Goal: Transaction & Acquisition: Book appointment/travel/reservation

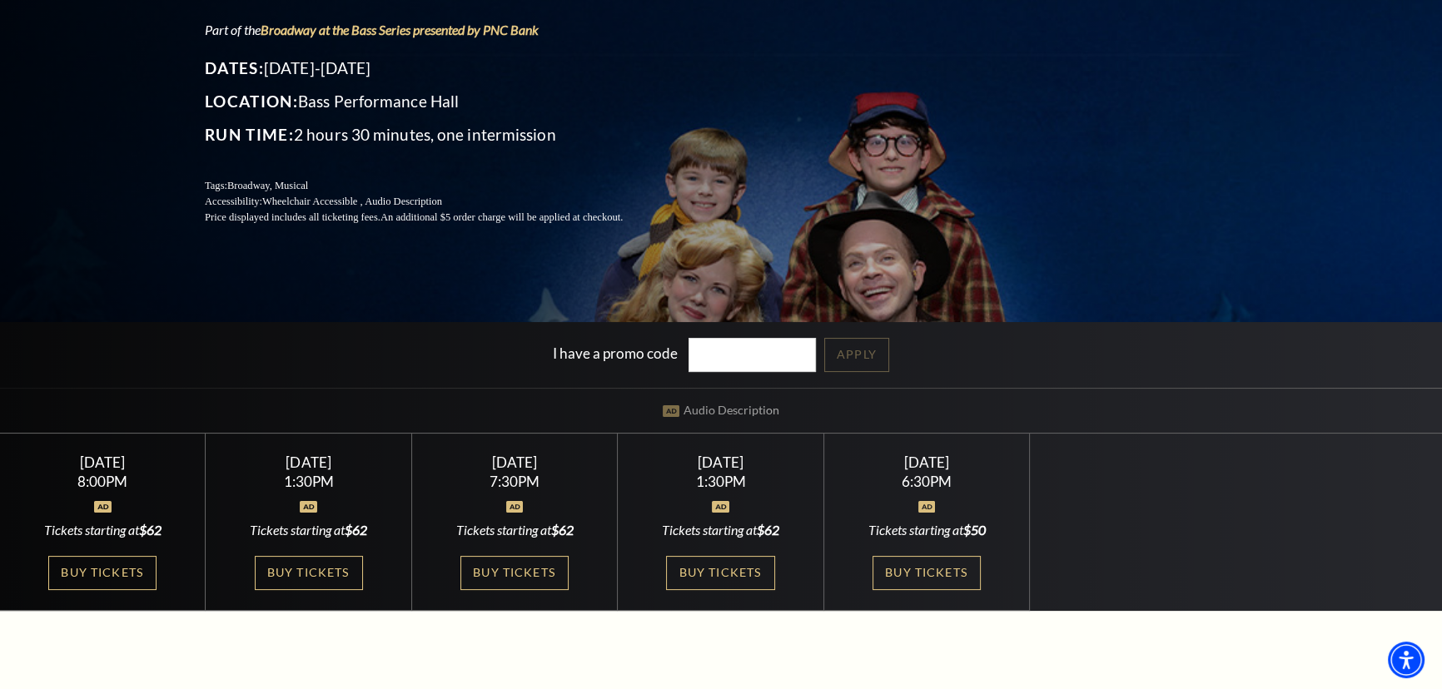
scroll to position [302, 0]
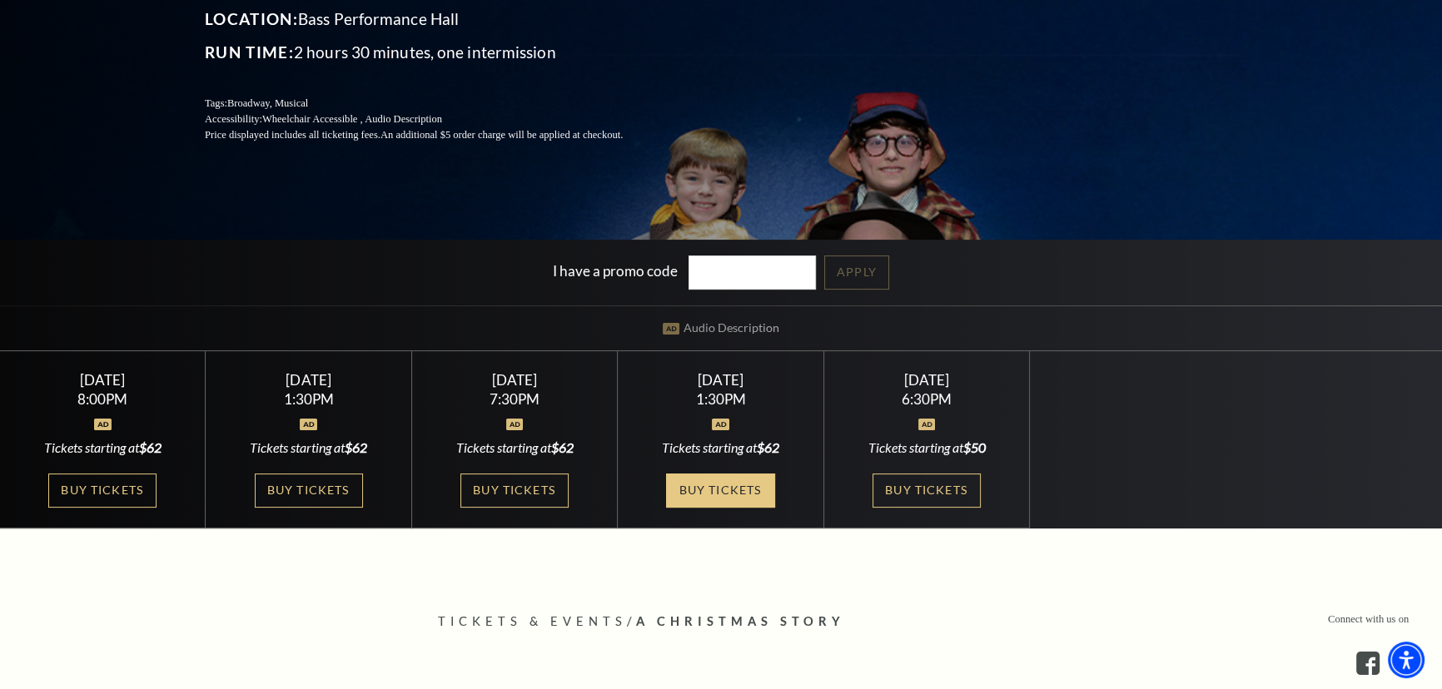
click at [739, 485] on link "Buy Tickets" at bounding box center [720, 491] width 108 height 34
click at [736, 488] on link "Buy Tickets" at bounding box center [720, 491] width 108 height 34
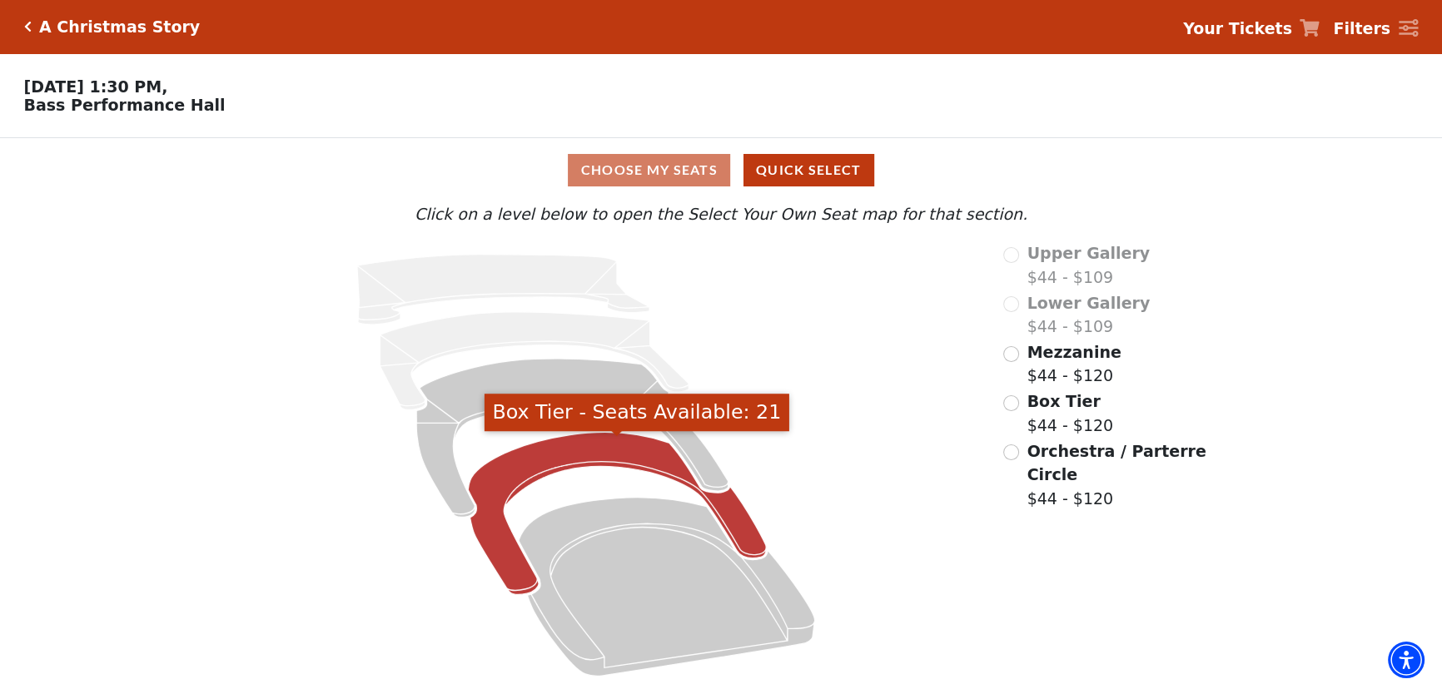
click at [514, 472] on icon "Box Tier - Seats Available: 21" at bounding box center [617, 514] width 298 height 162
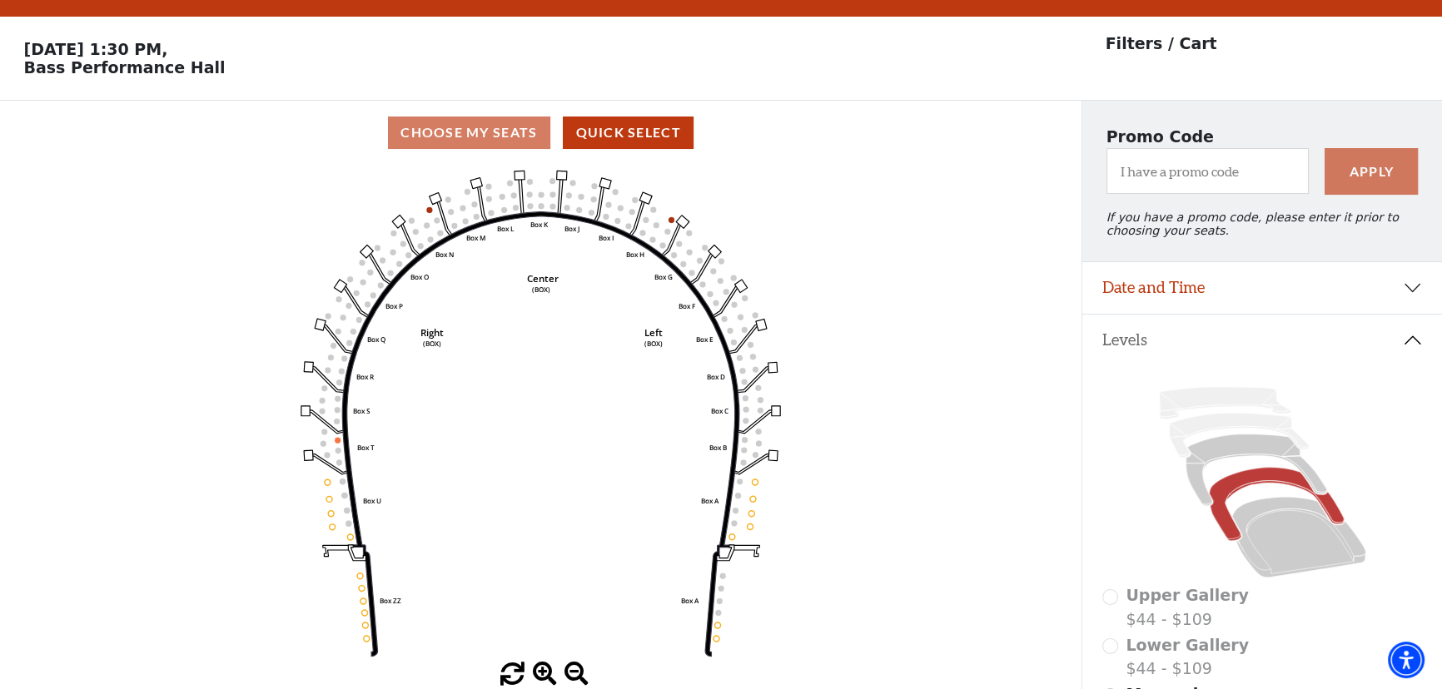
scroll to position [77, 0]
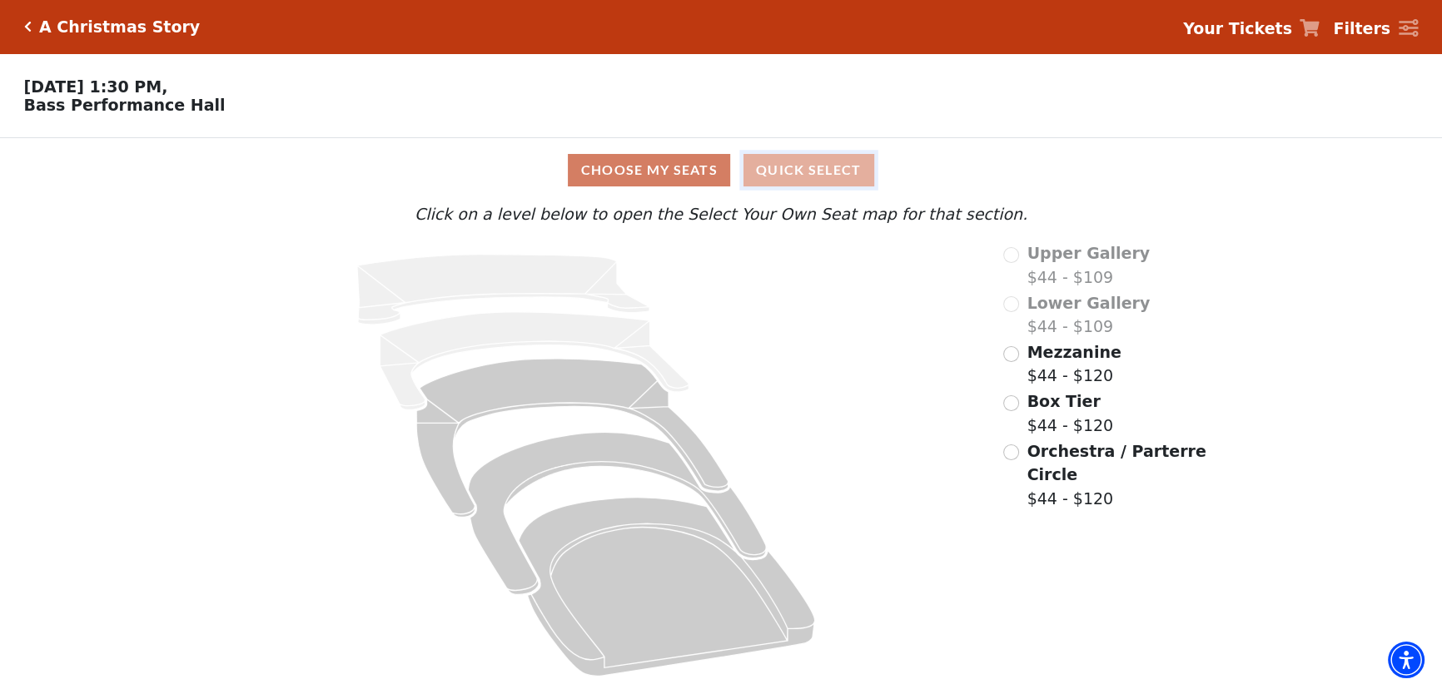
click at [813, 175] on button "Quick Select" at bounding box center [808, 170] width 131 height 32
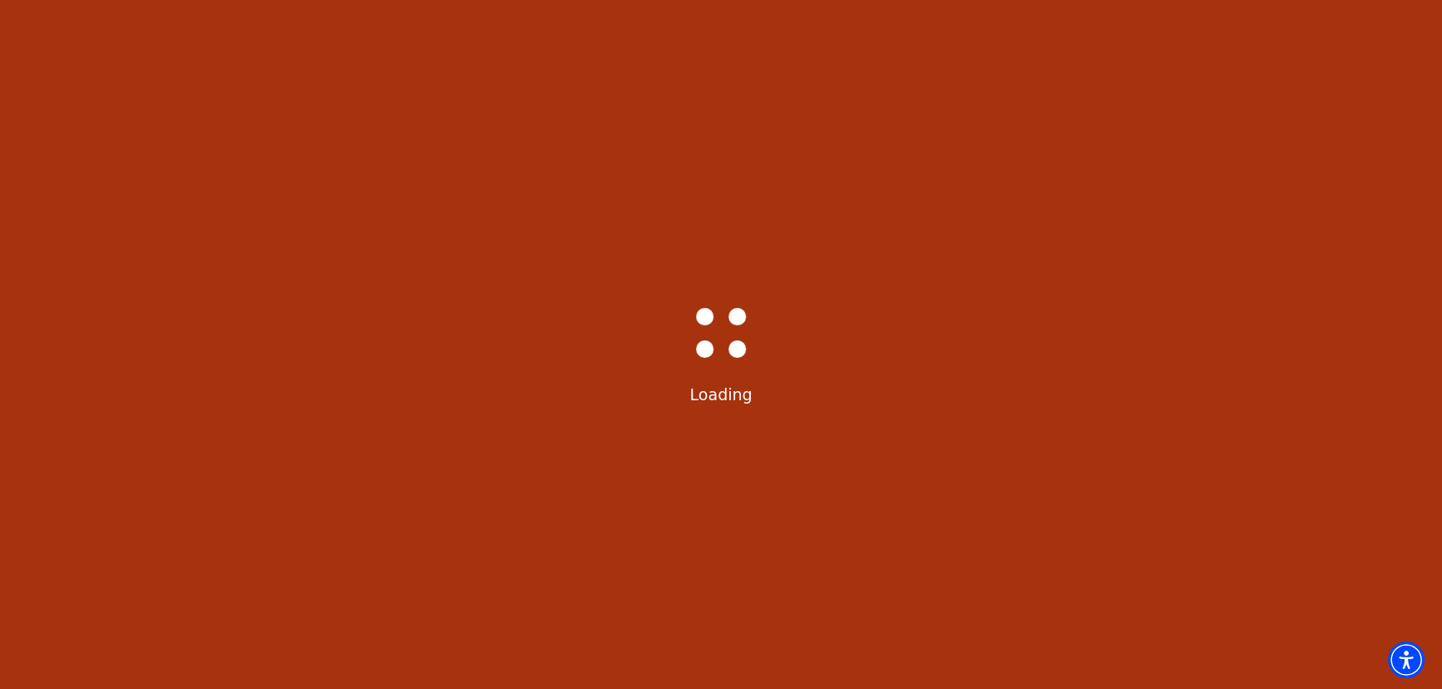
select select "6298"
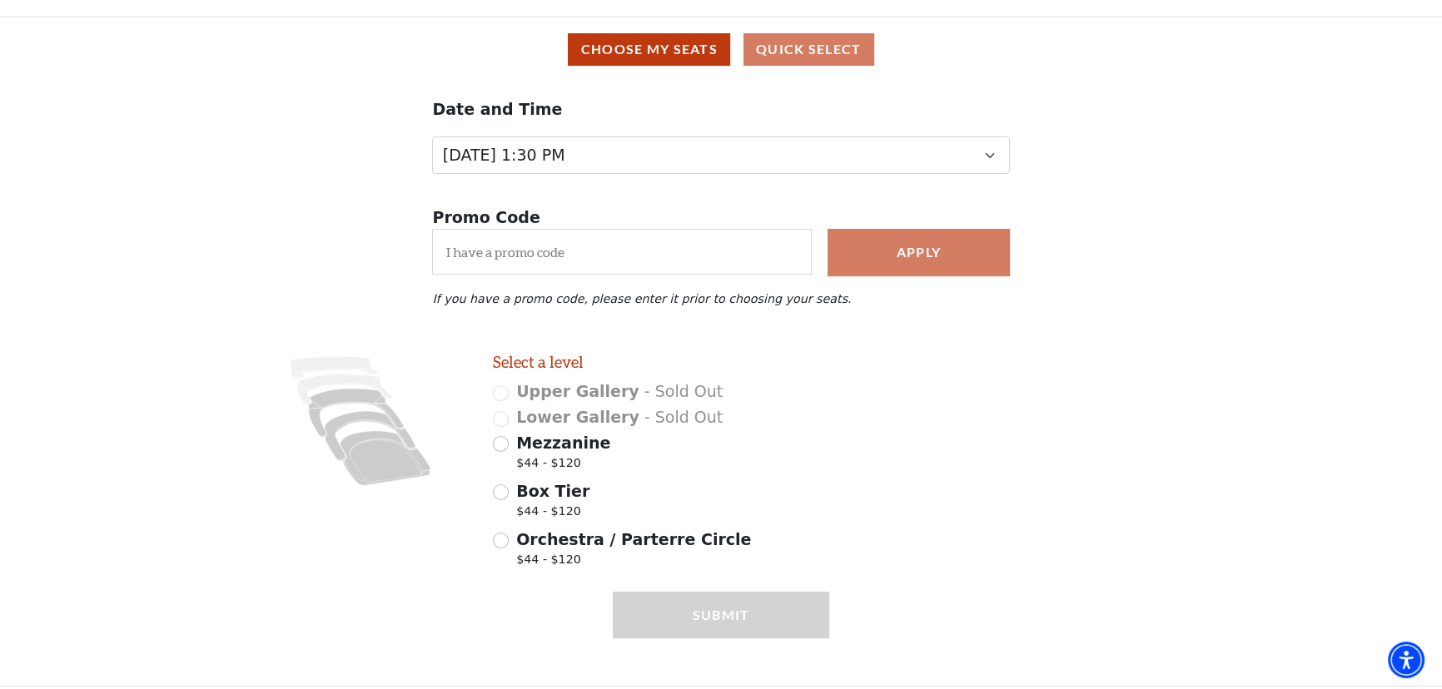
scroll to position [141, 0]
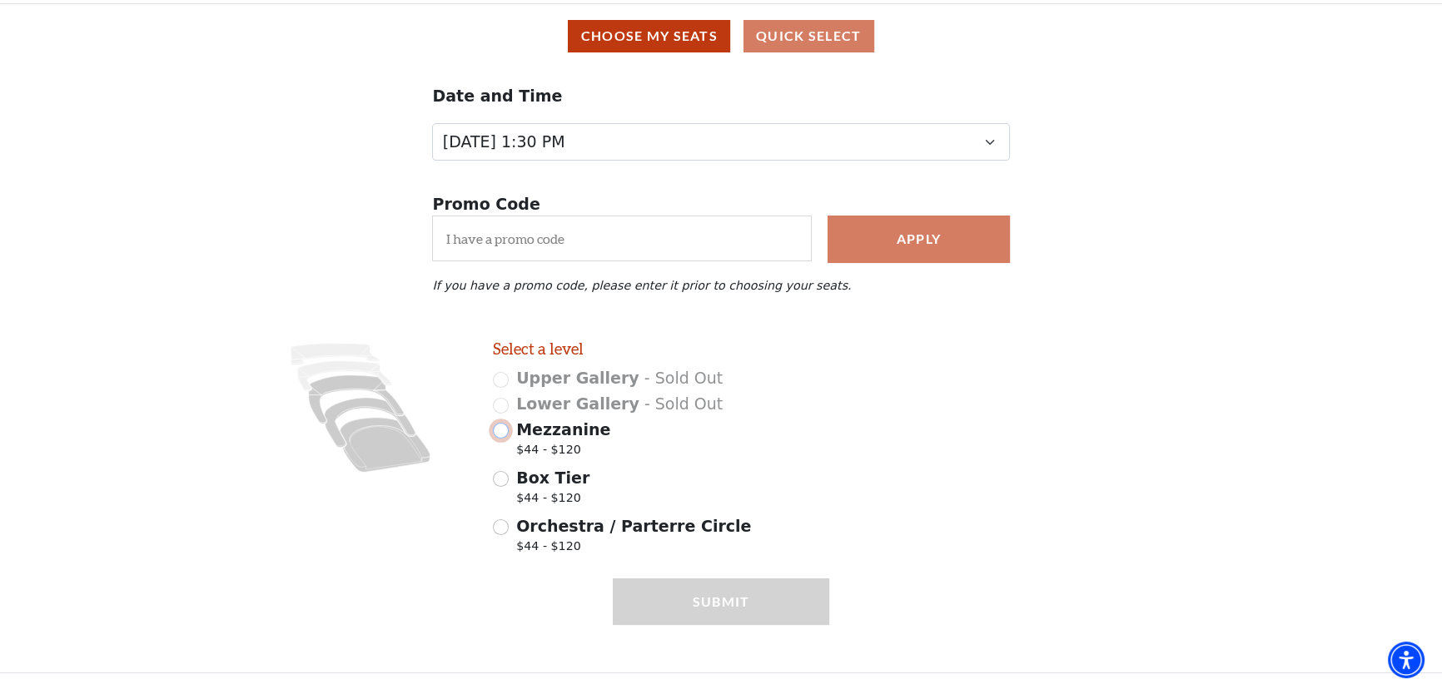
click at [499, 432] on input "Mezzanine $44 - $120" at bounding box center [501, 431] width 16 height 16
radio input "true"
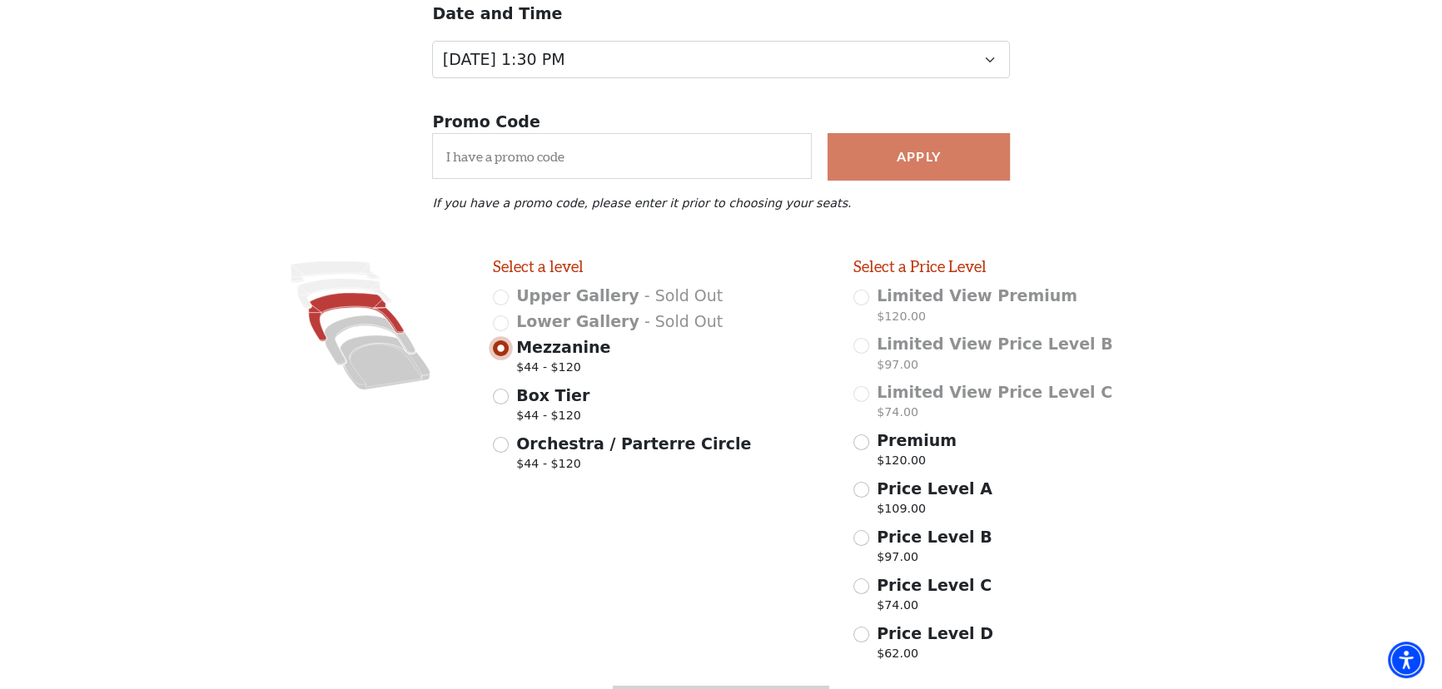
scroll to position [331, 0]
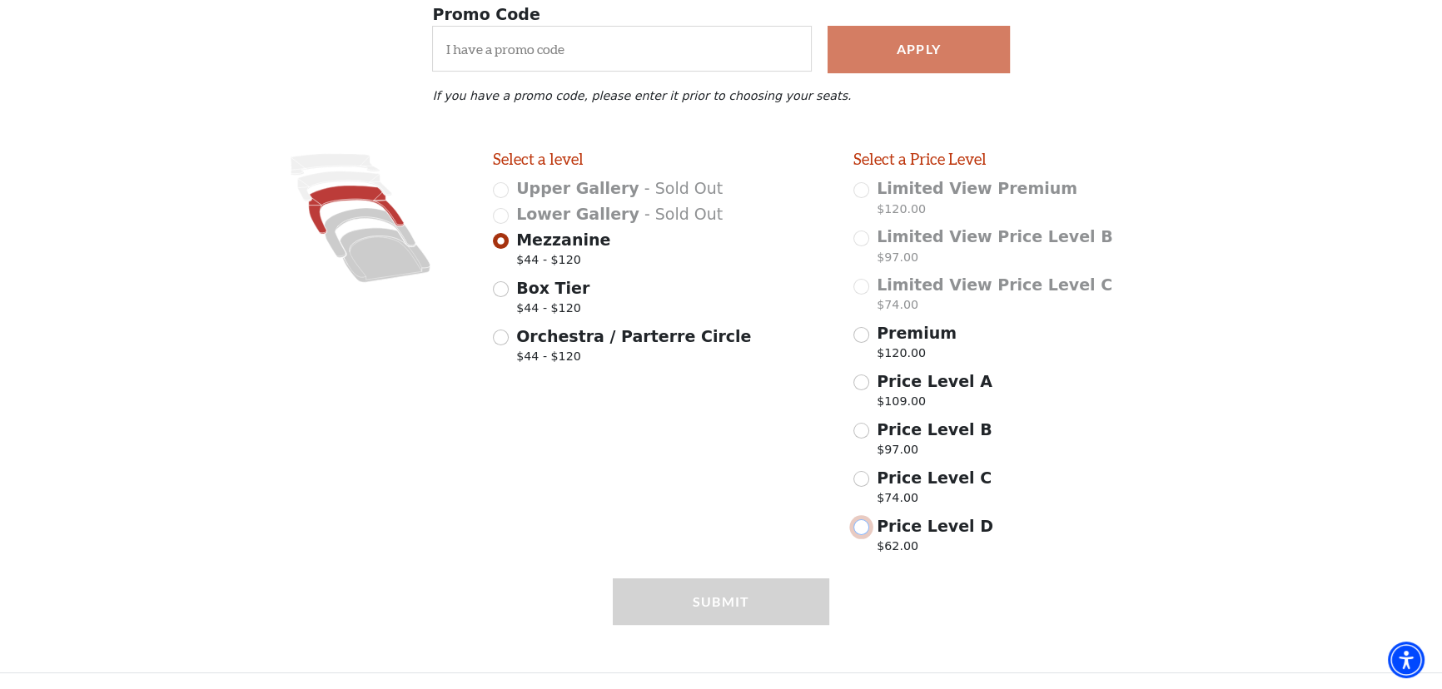
click at [861, 533] on input "Price Level D $62.00" at bounding box center [861, 527] width 16 height 16
radio input "true"
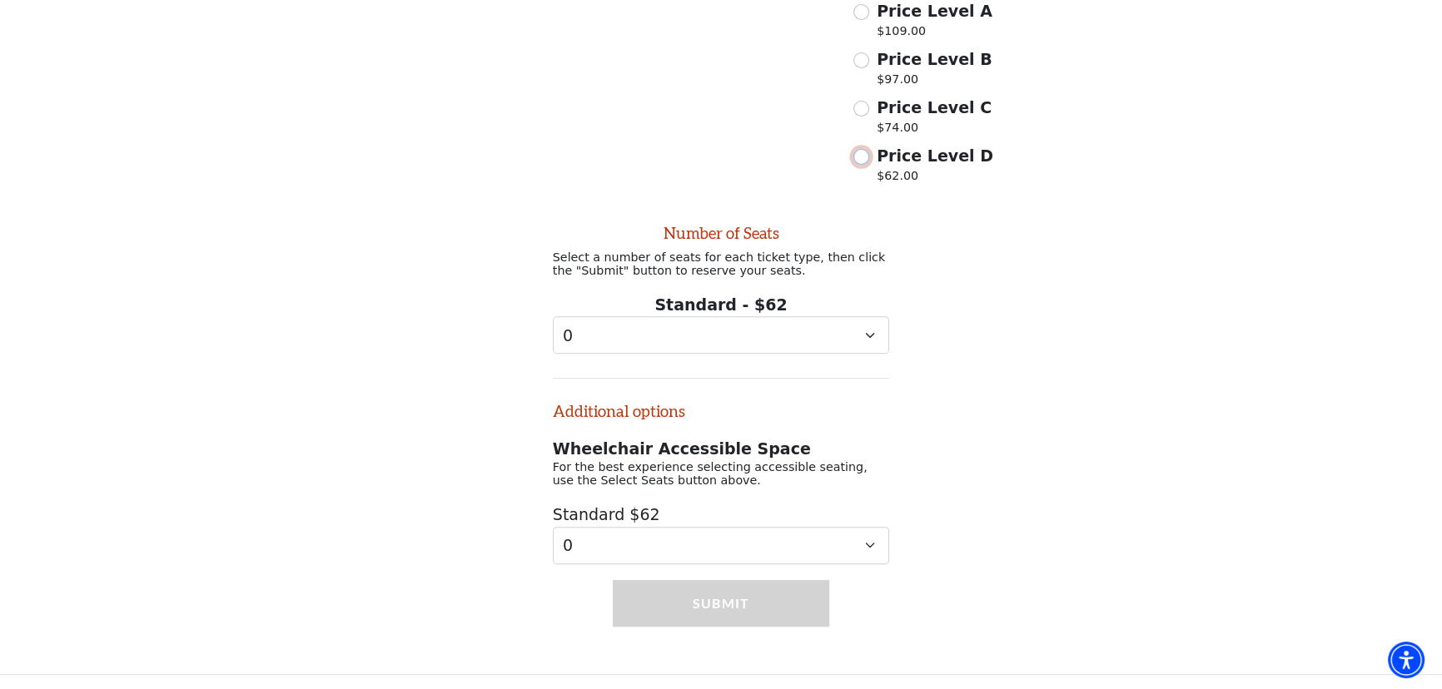
scroll to position [712, 0]
click at [752, 331] on select "0 1 2 3 4" at bounding box center [721, 333] width 337 height 37
select select "2"
click at [553, 315] on select "0 1 2 3 4" at bounding box center [721, 333] width 337 height 37
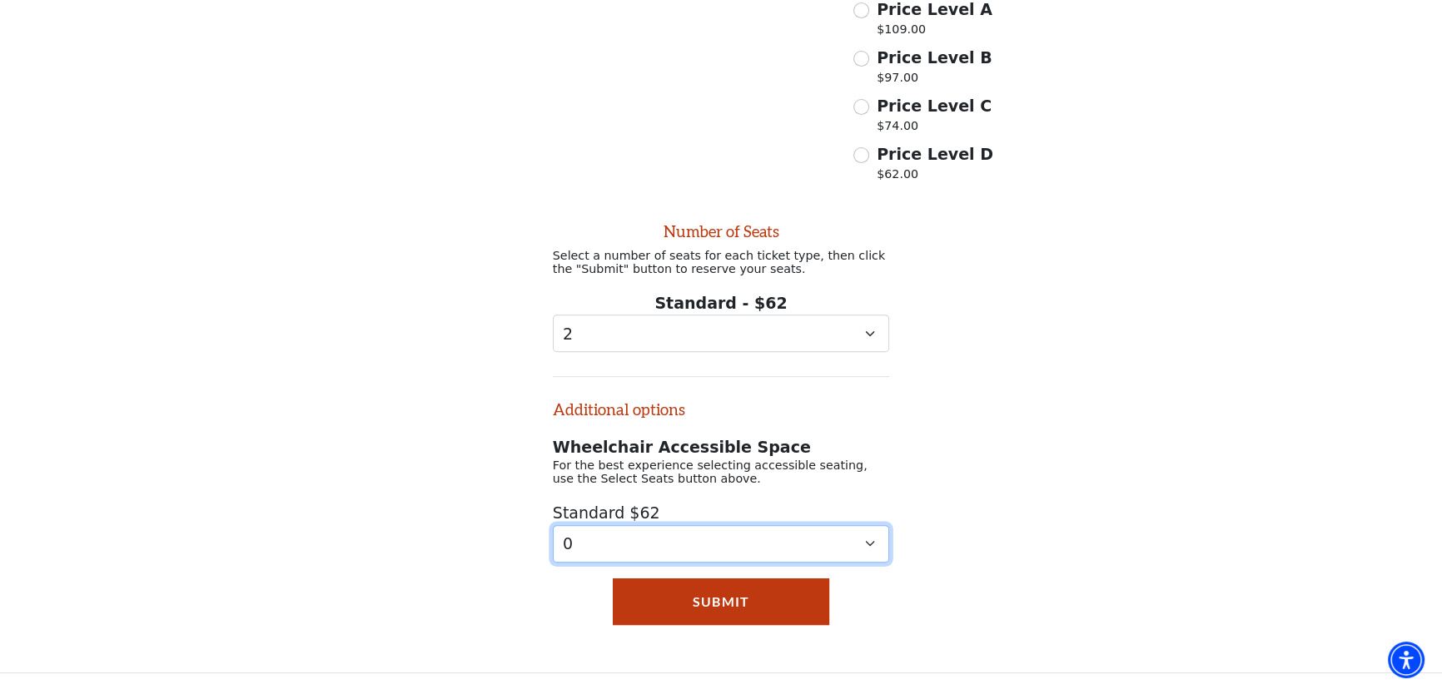
click at [584, 545] on select "0 1 2 3 4 5 6" at bounding box center [721, 543] width 337 height 37
click at [553, 525] on select "0 1 2 3 4 5 6" at bounding box center [721, 543] width 337 height 37
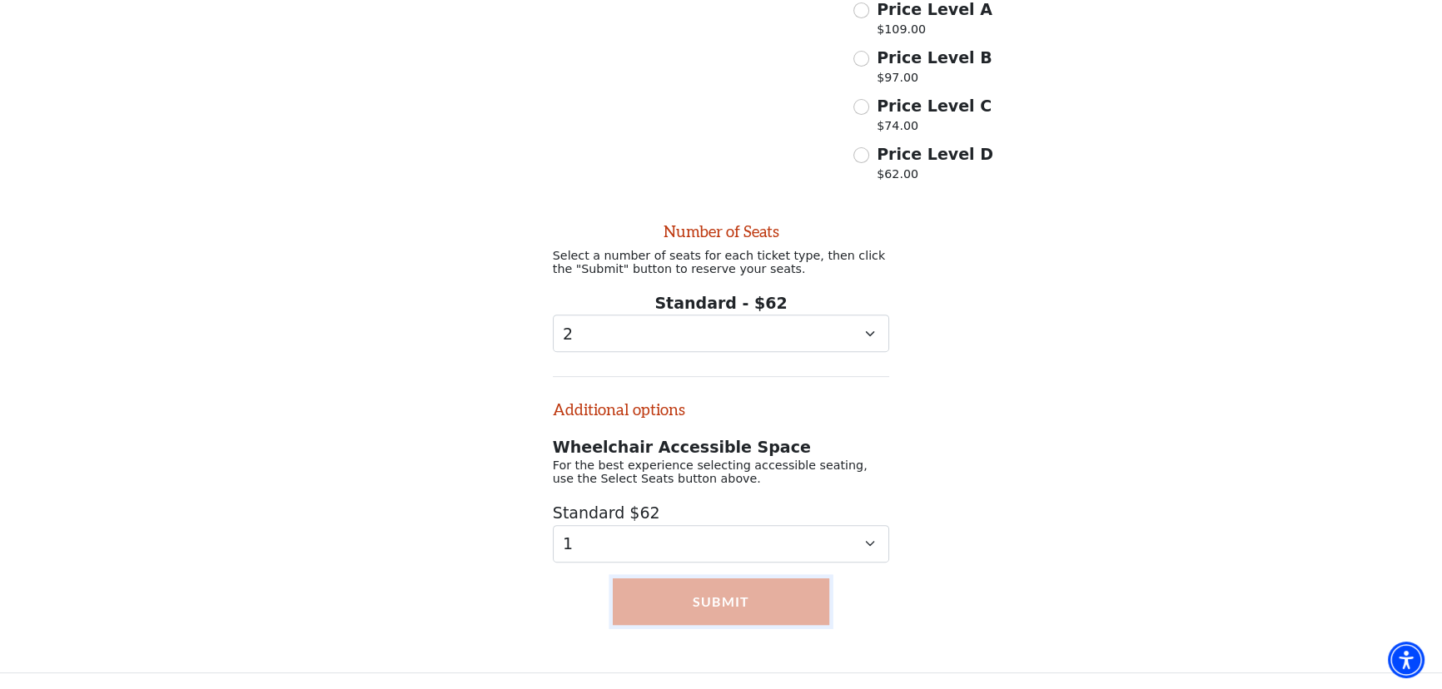
click at [712, 594] on button "Submit" at bounding box center [721, 601] width 216 height 47
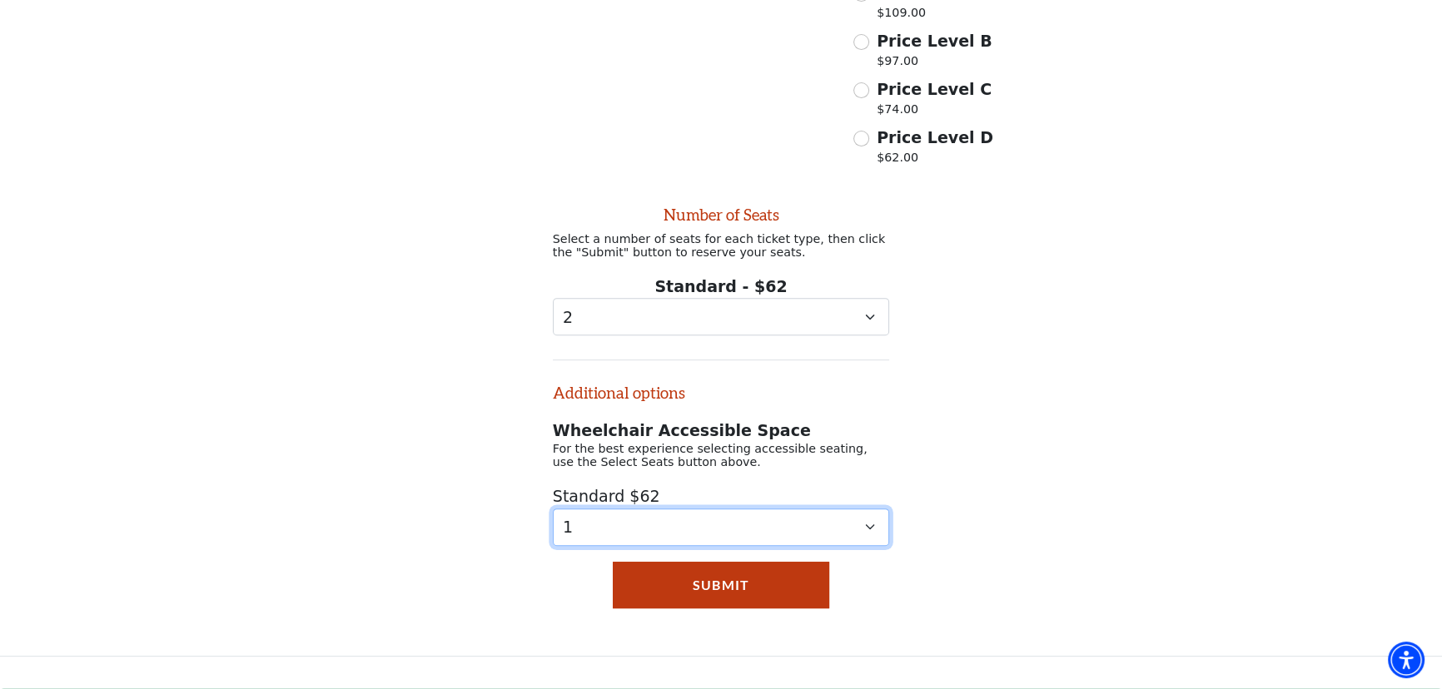
click at [759, 533] on select "0 1 2 3 4 5 6" at bounding box center [721, 527] width 337 height 37
select select "0"
click at [553, 525] on select "0 1 2 3 4 5 6" at bounding box center [721, 527] width 337 height 37
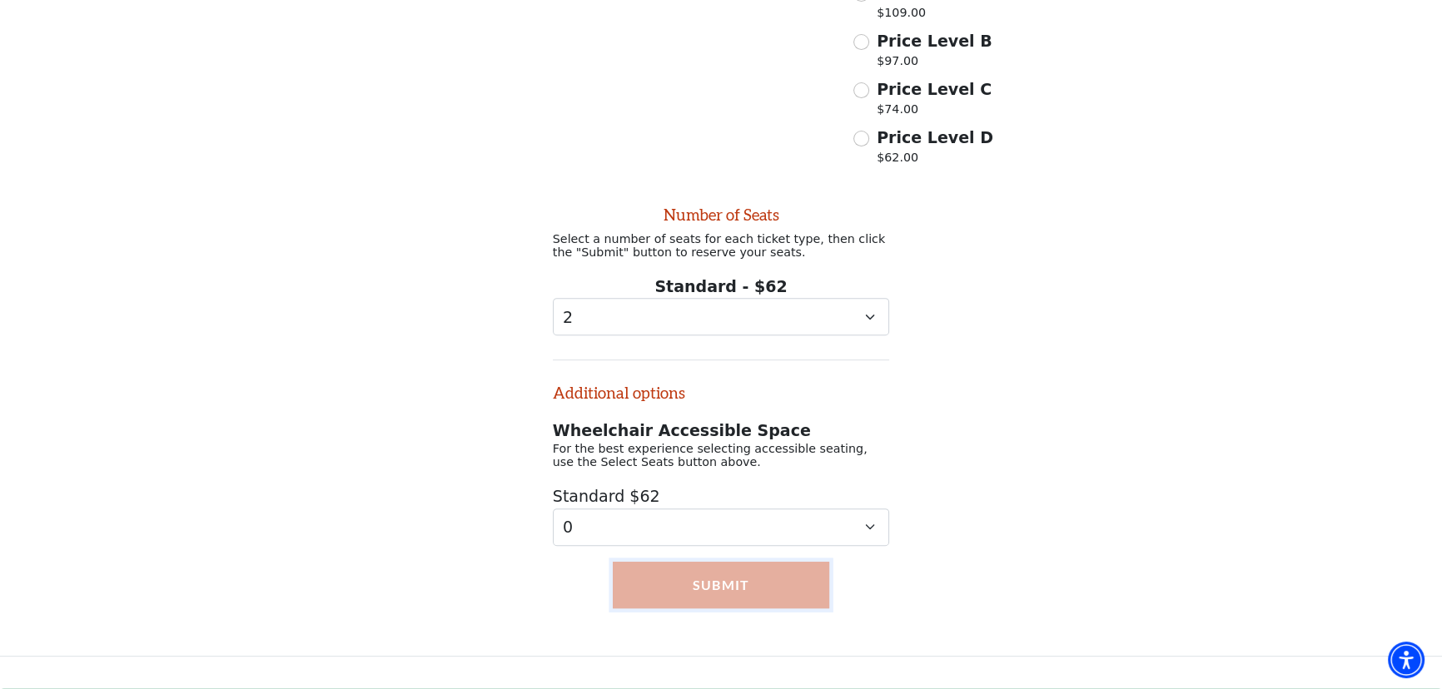
click at [687, 608] on button "Submit" at bounding box center [721, 585] width 216 height 47
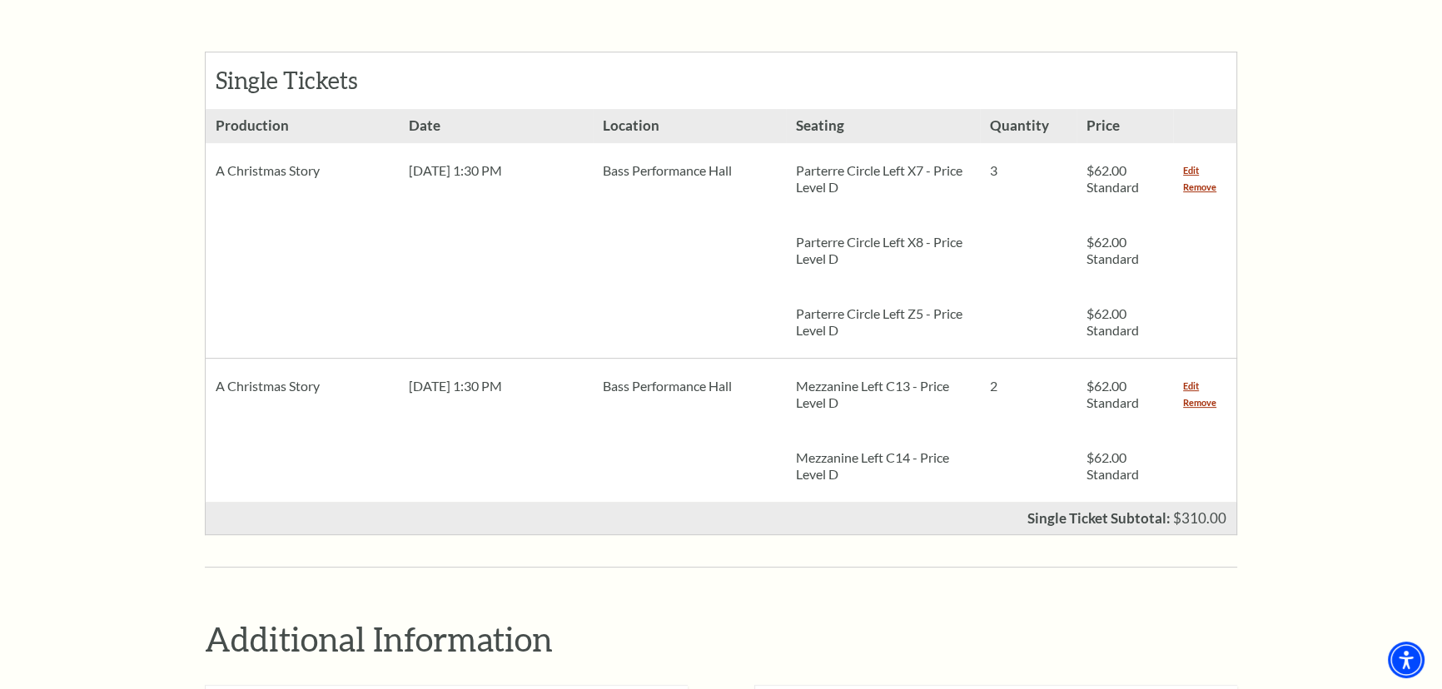
scroll to position [757, 0]
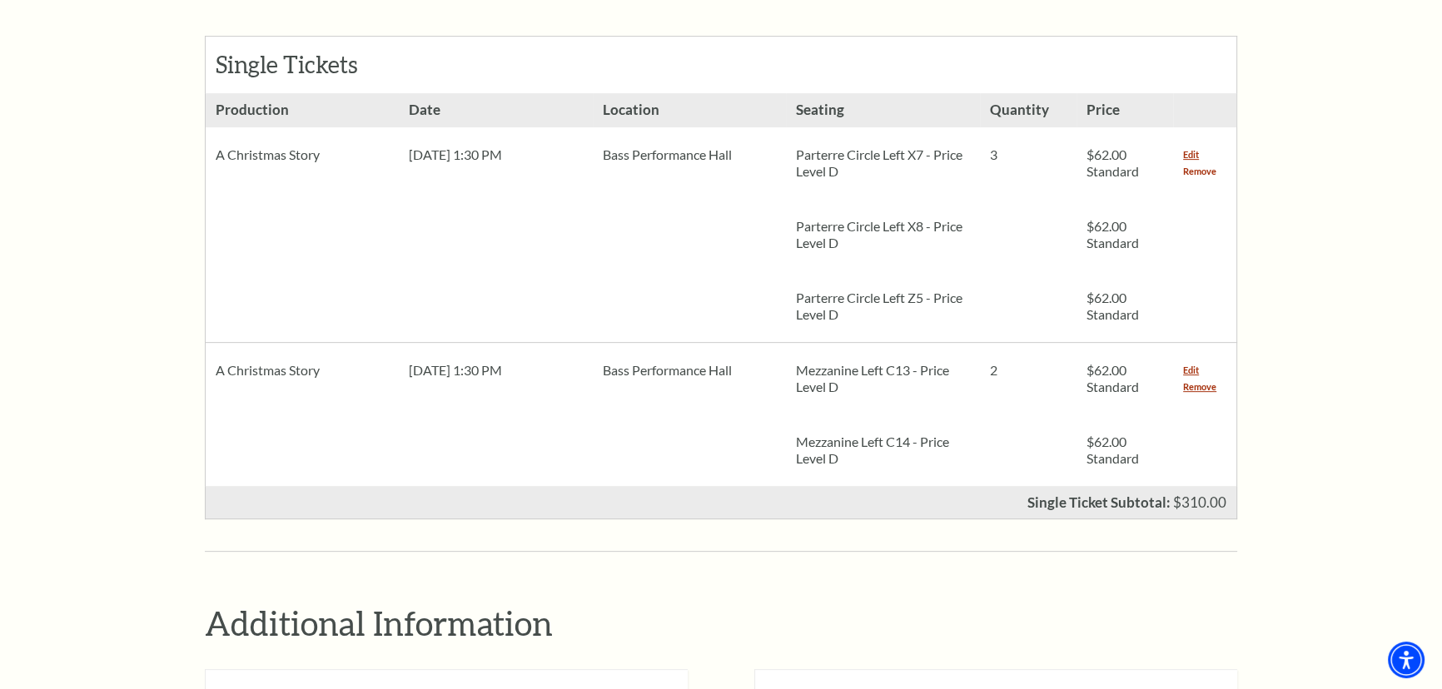
click at [1199, 163] on link "Remove" at bounding box center [1199, 171] width 33 height 17
